Goal: Navigation & Orientation: Find specific page/section

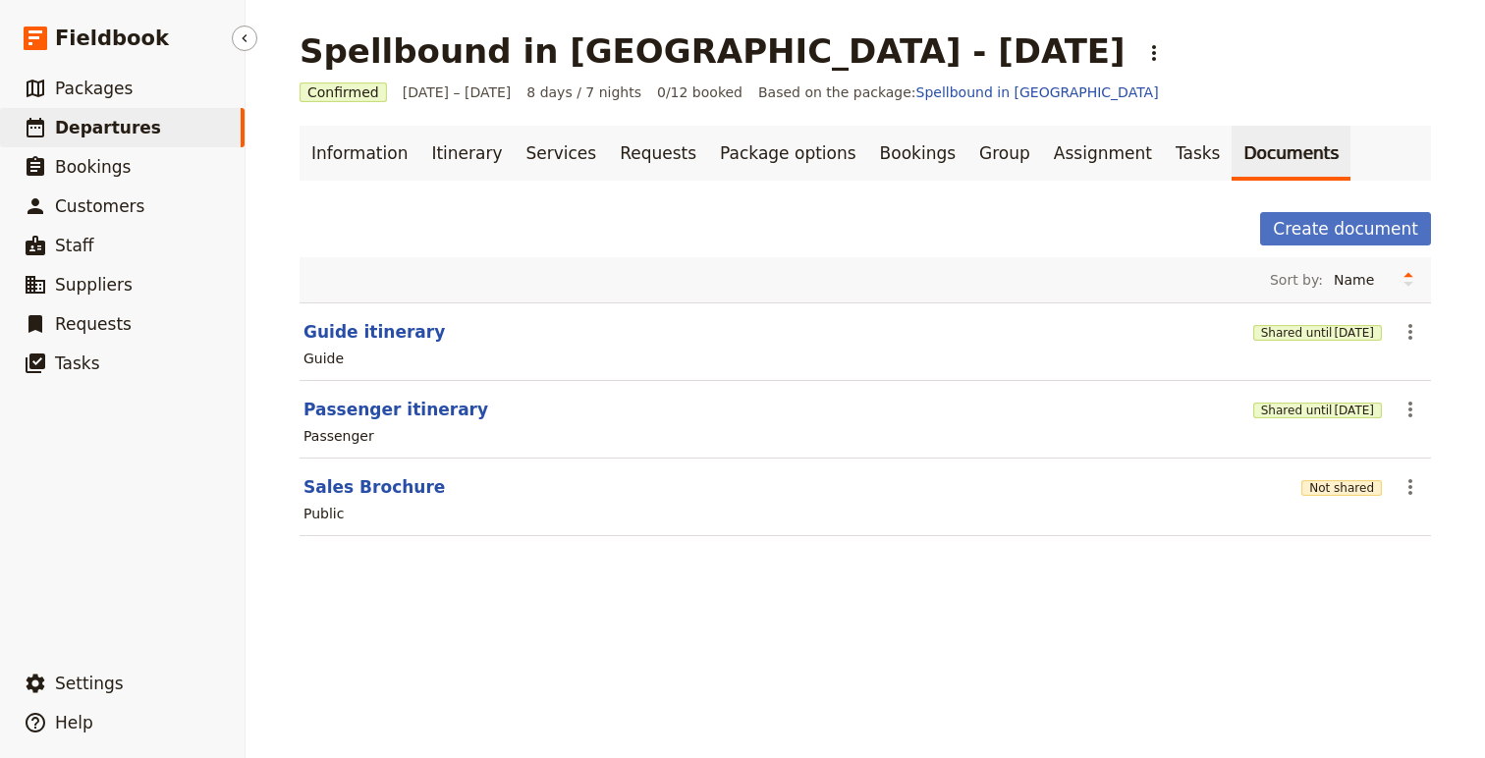
click at [102, 121] on span "Departures" at bounding box center [108, 128] width 106 height 20
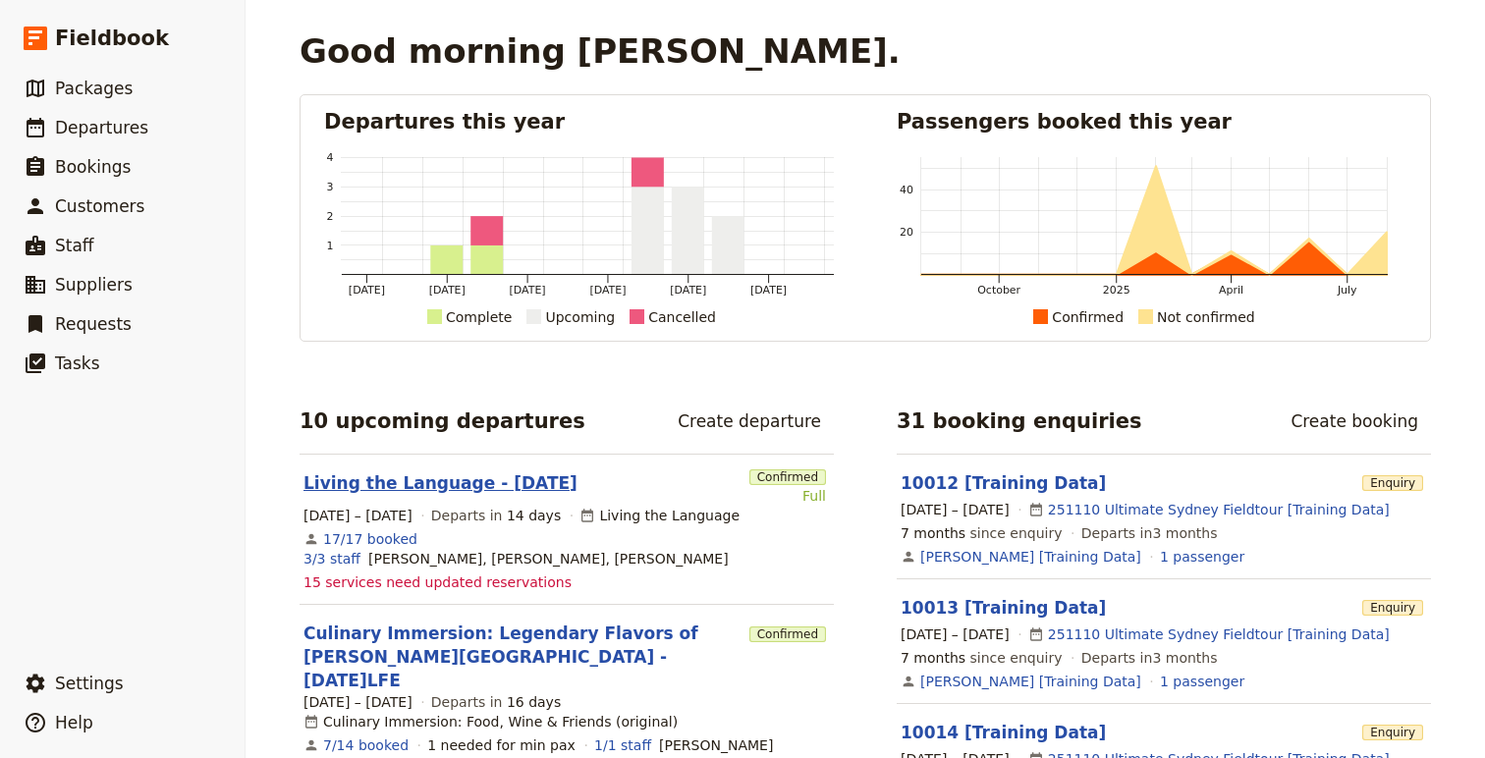
click at [497, 480] on link "Living the Language - 2025.09.07" at bounding box center [440, 483] width 274 height 24
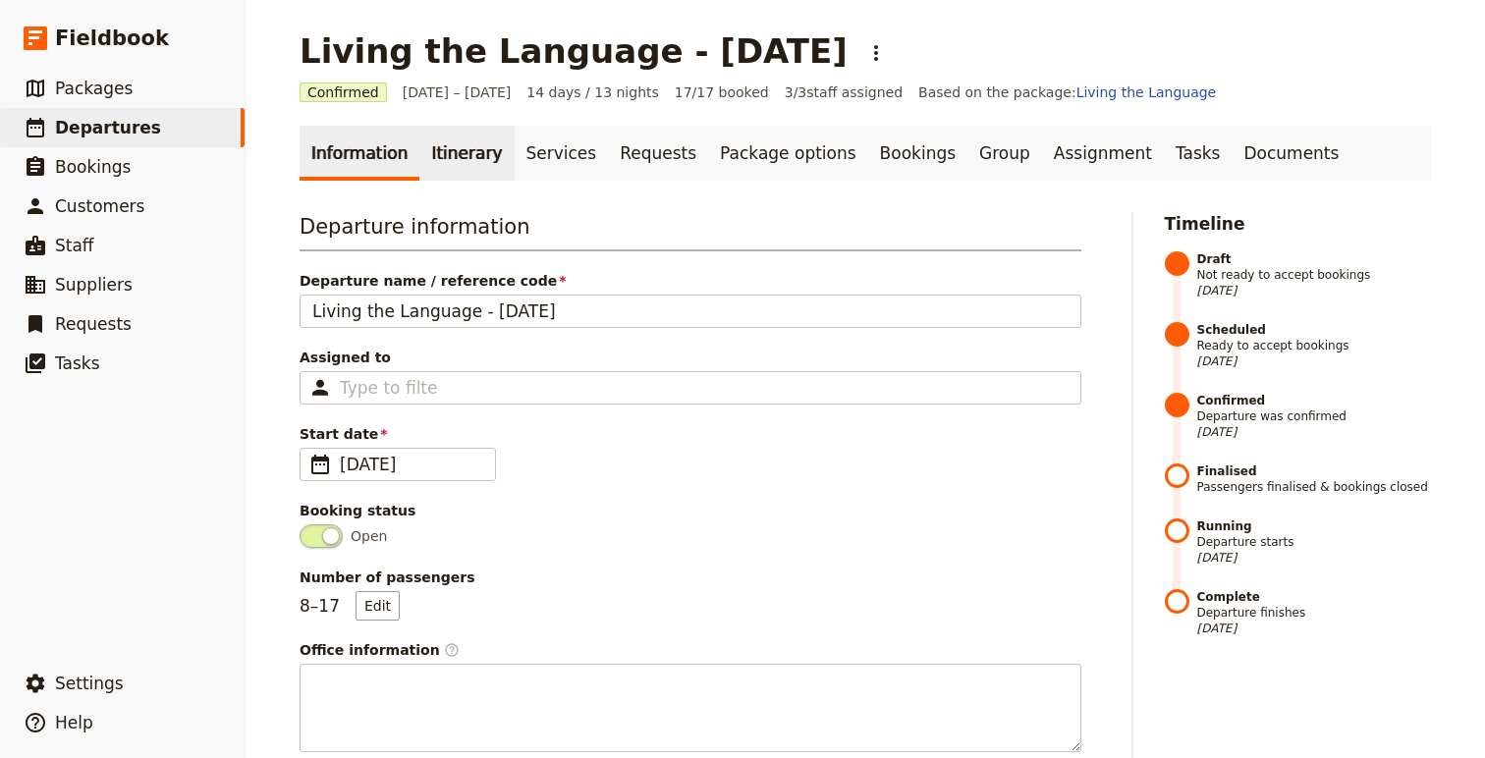
click at [468, 165] on link "Itinerary" at bounding box center [466, 153] width 94 height 55
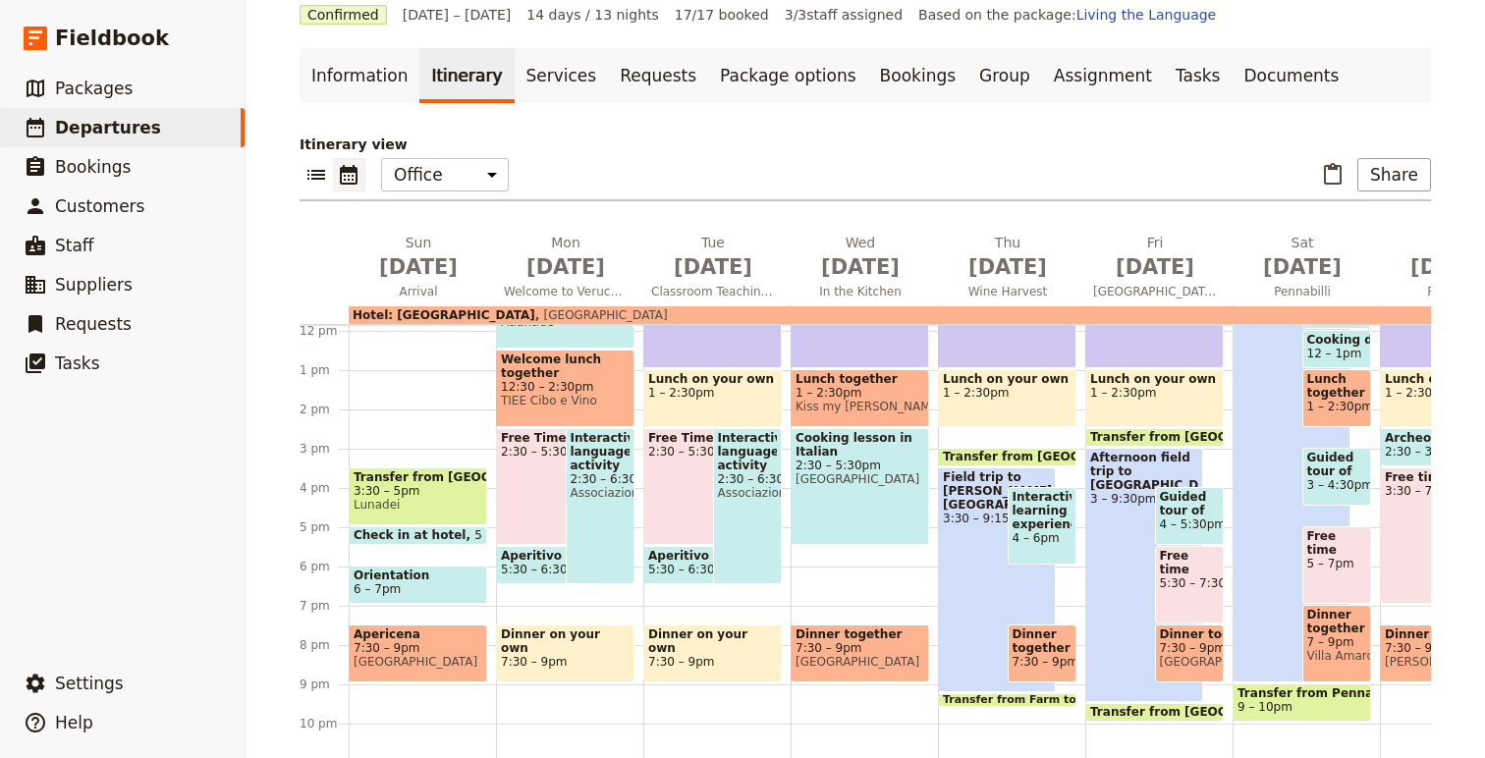
scroll to position [88, 0]
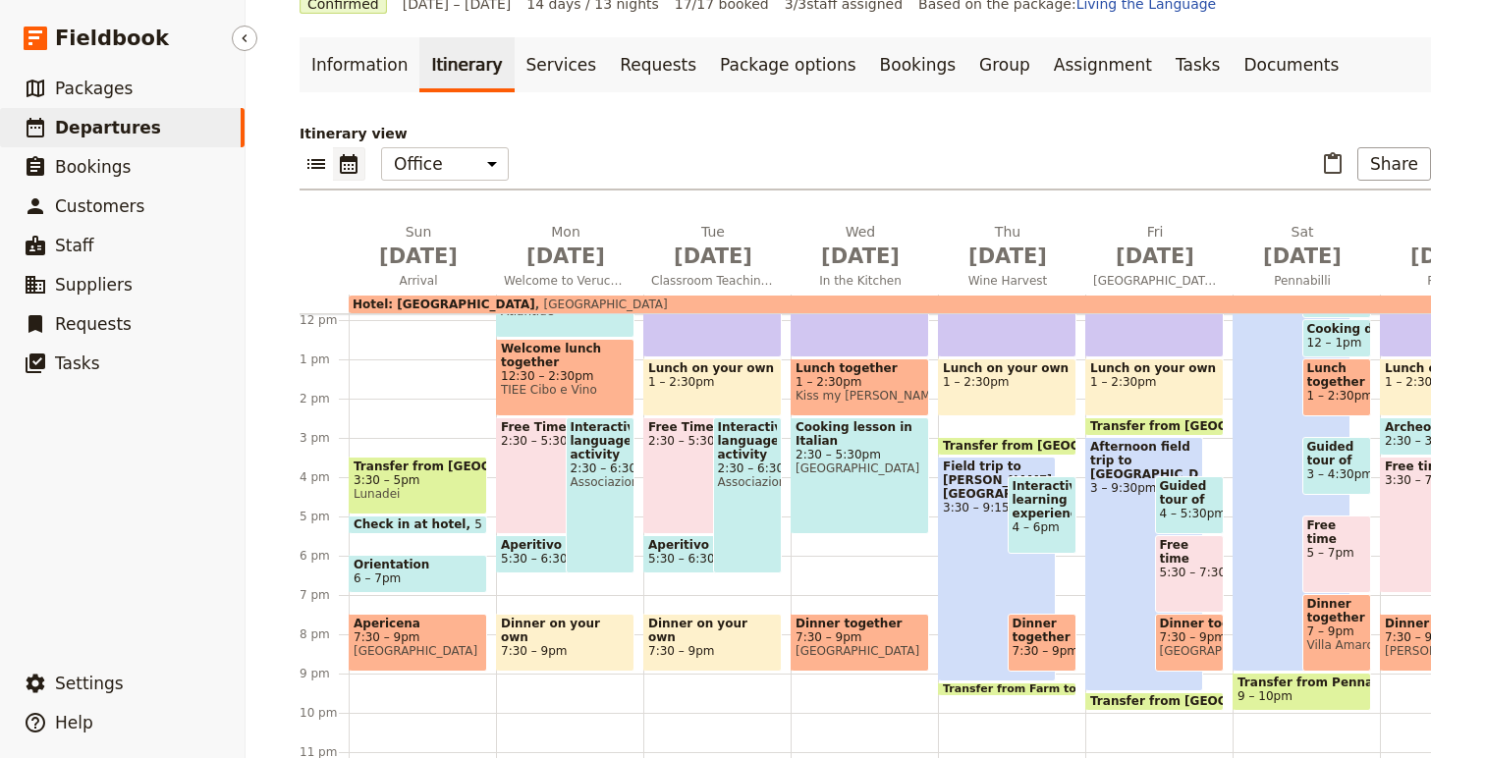
click at [140, 131] on span "Departures" at bounding box center [108, 128] width 106 height 20
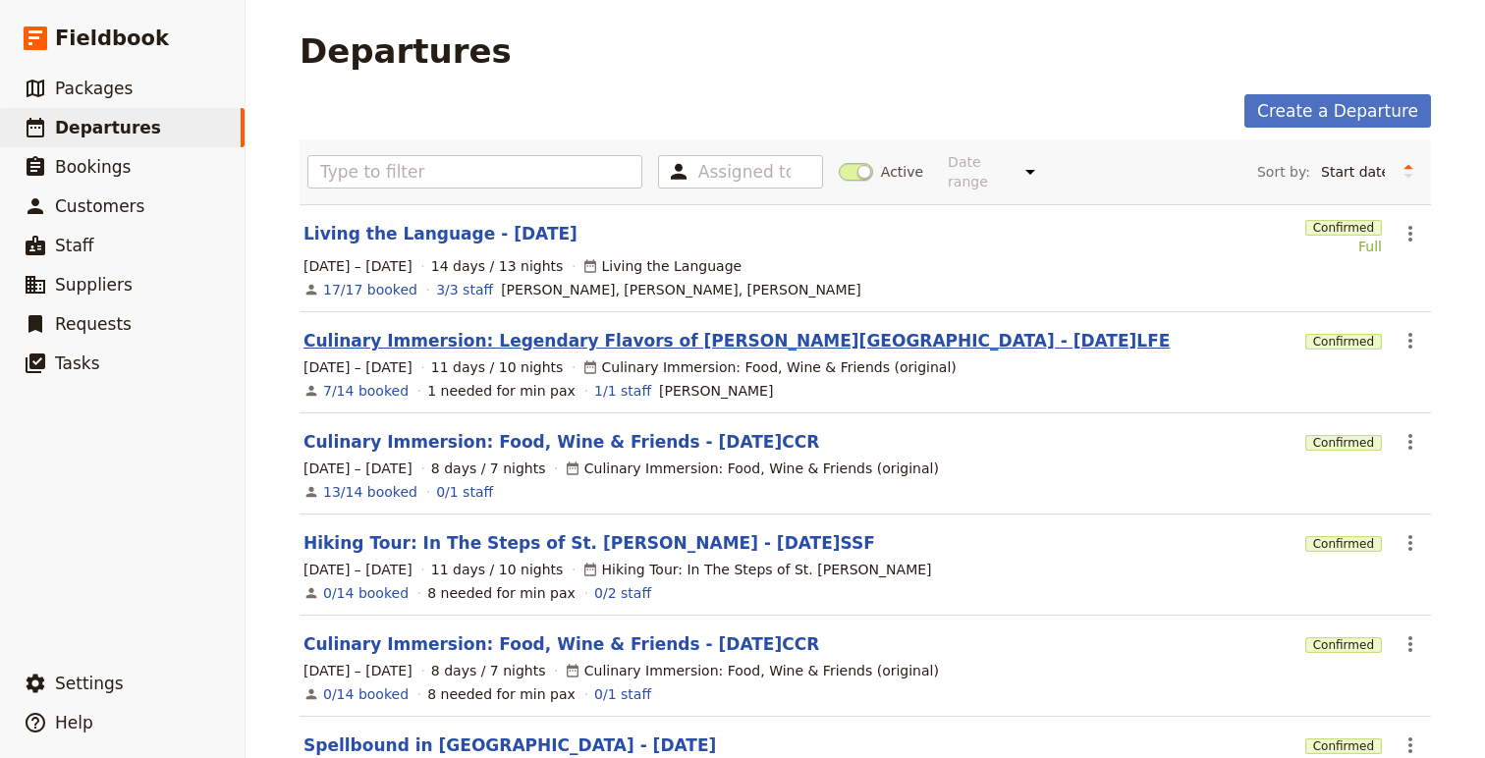
click at [516, 333] on link "Culinary Immersion: Legendary Flavors of Emilia Romagna - 2025.09.09.LFE" at bounding box center [736, 341] width 866 height 24
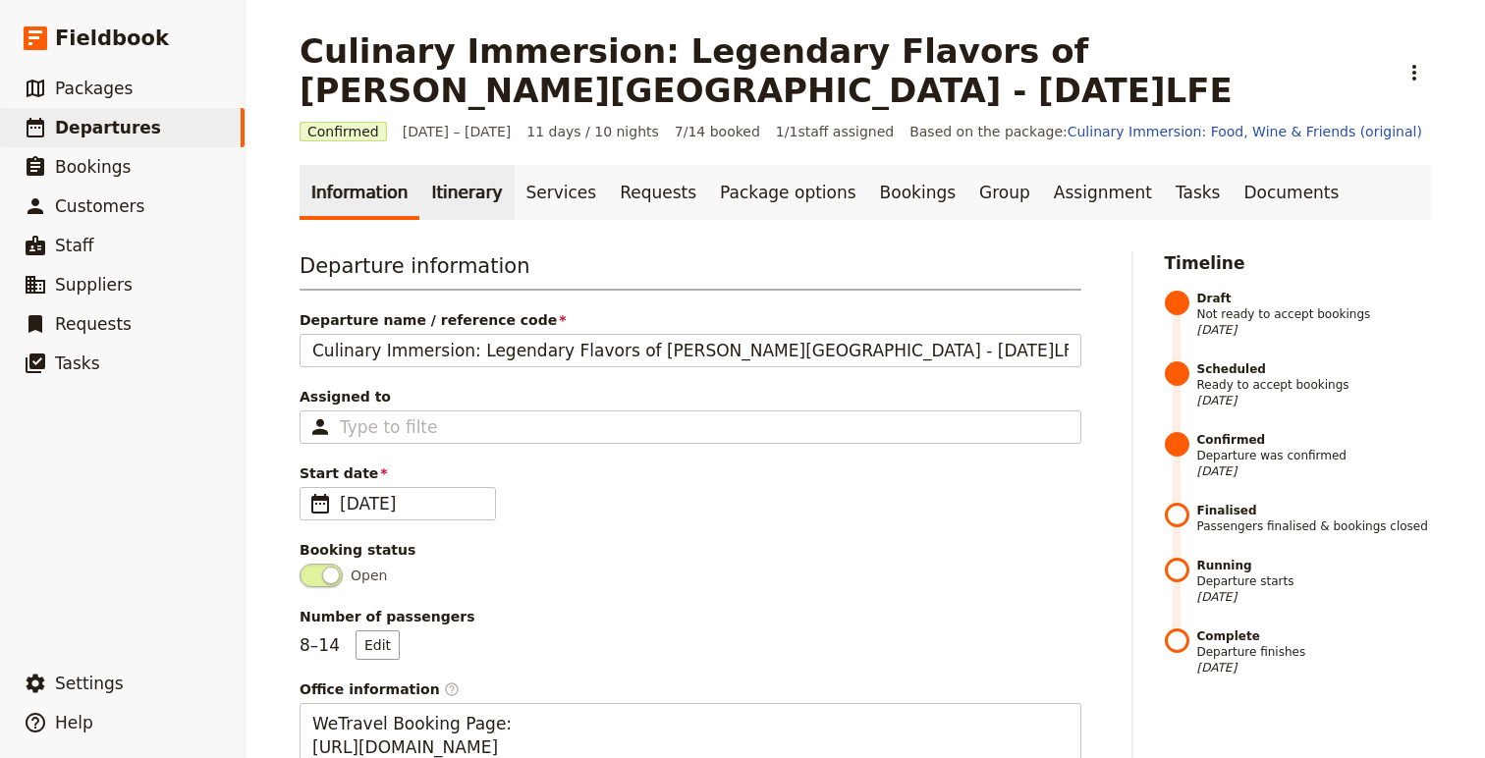
click at [439, 195] on link "Itinerary" at bounding box center [466, 192] width 94 height 55
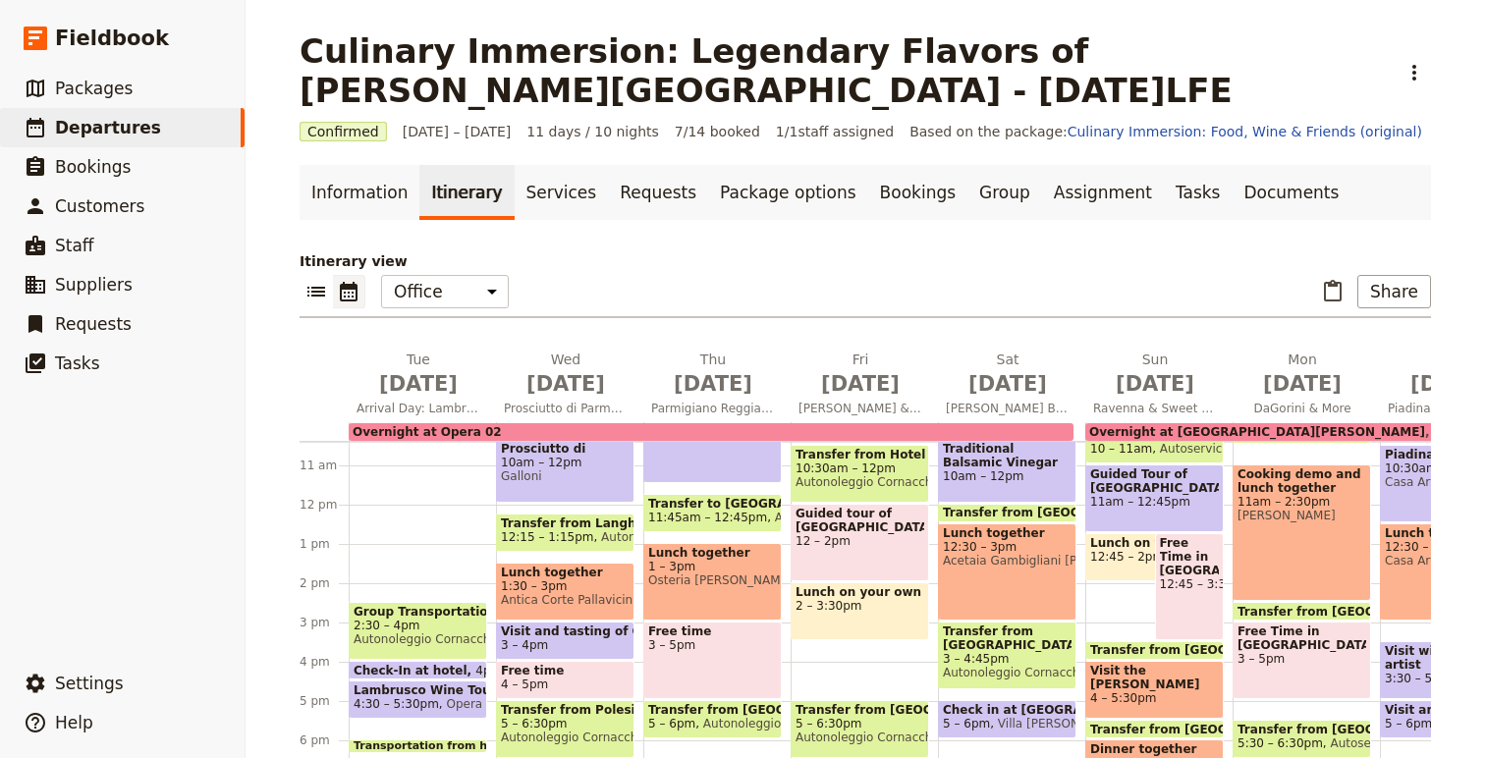
scroll to position [465, 0]
